Goal: Transaction & Acquisition: Purchase product/service

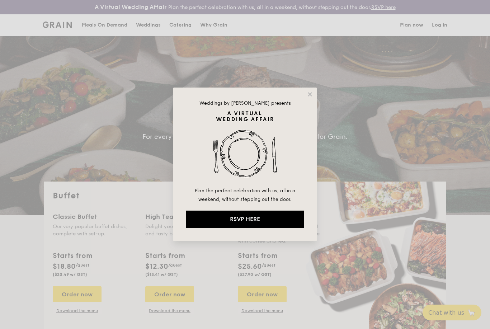
select select
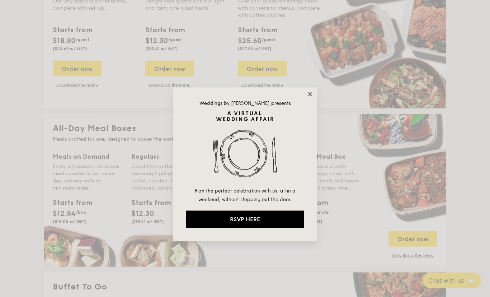
click at [312, 93] on icon at bounding box center [310, 94] width 6 height 6
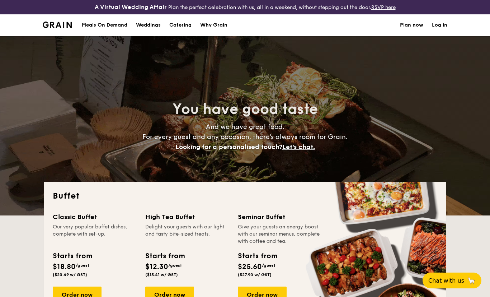
click at [112, 25] on div "Meals On Demand" at bounding box center [105, 25] width 46 height 22
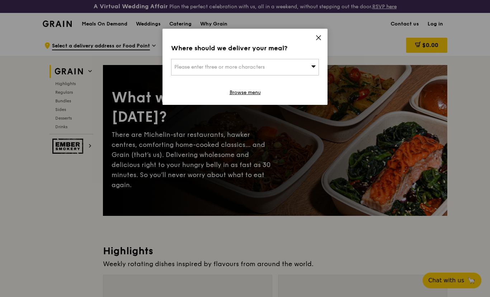
click at [269, 68] on div "Please enter three or more characters" at bounding box center [245, 67] width 148 height 16
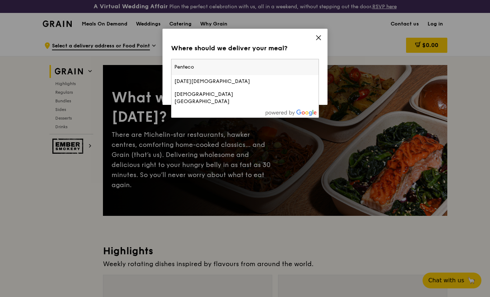
type input "Pentecos"
click at [234, 84] on div "Pentecost Methodist Church" at bounding box center [227, 81] width 106 height 7
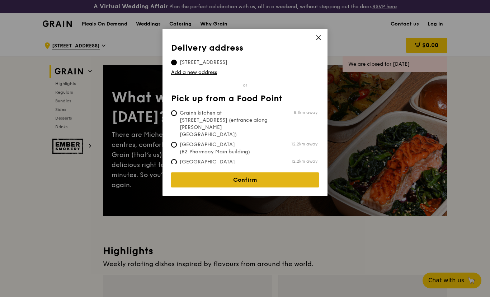
click at [268, 179] on link "Confirm" at bounding box center [245, 179] width 148 height 15
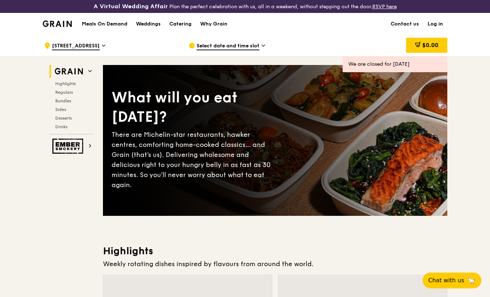
click at [261, 41] on div "Select date and time slot" at bounding box center [255, 46] width 133 height 22
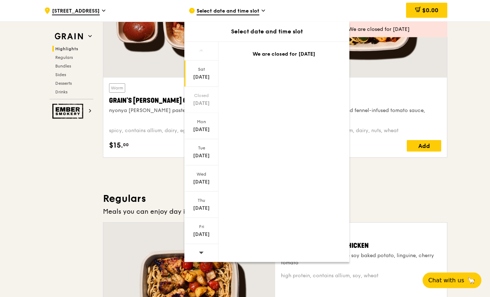
scroll to position [322, 0]
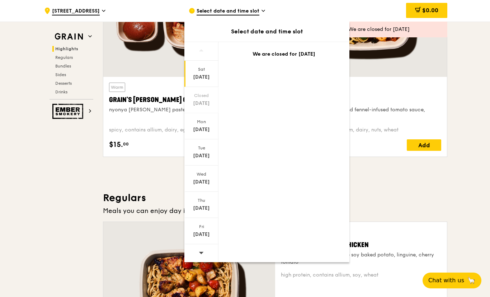
click at [202, 255] on icon at bounding box center [201, 252] width 5 height 5
click at [203, 256] on span at bounding box center [201, 252] width 5 height 17
click at [204, 256] on div at bounding box center [201, 253] width 34 height 18
click at [207, 253] on div at bounding box center [201, 253] width 34 height 18
click at [207, 250] on div at bounding box center [201, 253] width 34 height 18
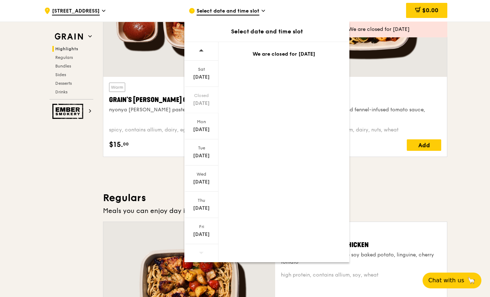
click at [200, 251] on icon at bounding box center [201, 252] width 5 height 5
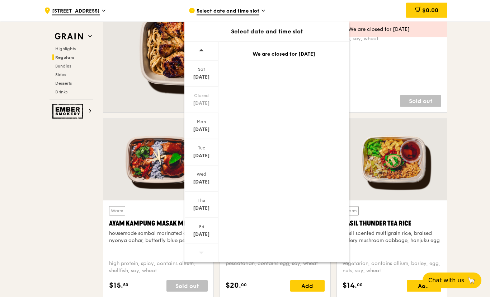
scroll to position [558, 0]
click at [385, 138] on div at bounding box center [392, 159] width 110 height 81
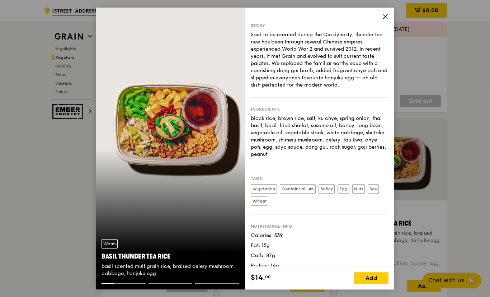
click at [383, 19] on icon at bounding box center [385, 16] width 4 height 4
